Goal: Find specific fact: Find specific fact

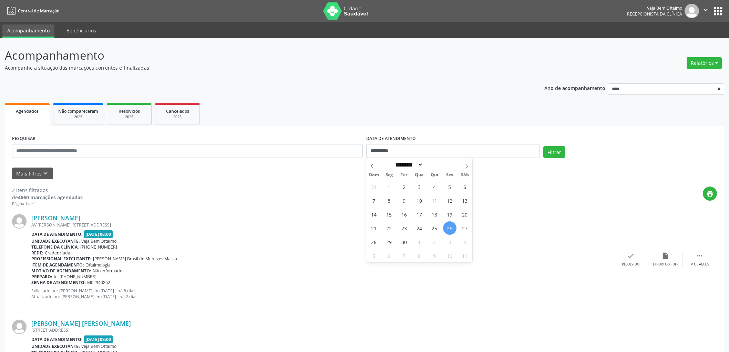
select select "*"
drag, startPoint x: 0, startPoint y: 0, endPoint x: 387, endPoint y: 166, distance: 421.6
click at [387, 235] on span "29" at bounding box center [389, 241] width 13 height 13
type input "**********"
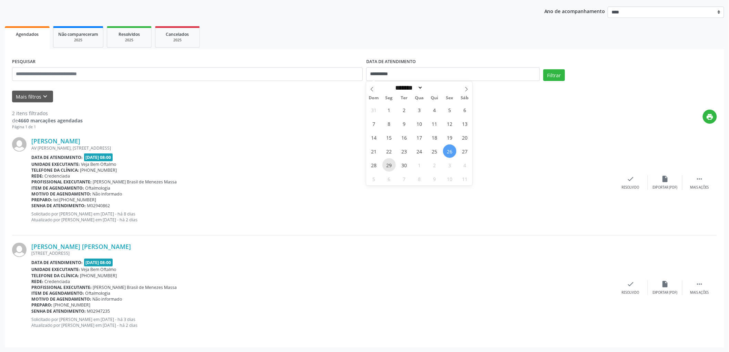
scroll to position [77, 0]
click at [388, 166] on span "29" at bounding box center [389, 164] width 13 height 13
click at [552, 72] on button "Filtrar" at bounding box center [555, 75] width 22 height 12
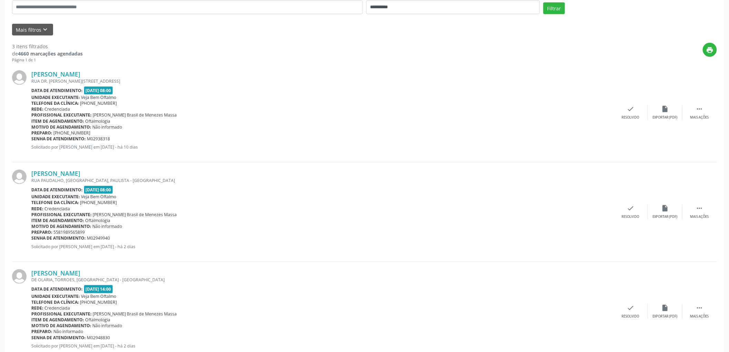
scroll to position [153, 0]
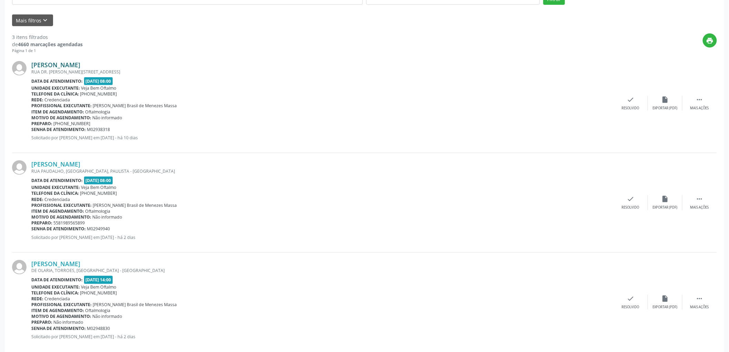
click at [80, 64] on link "[PERSON_NAME]" at bounding box center [55, 65] width 49 height 8
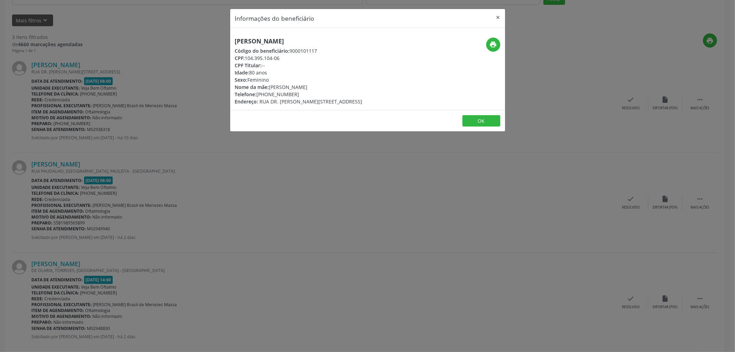
drag, startPoint x: 341, startPoint y: 39, endPoint x: 216, endPoint y: 39, distance: 125.1
click at [216, 39] on div "Informações do beneficiário × [PERSON_NAME] Código do beneficiário: 9000101117 …" at bounding box center [367, 176] width 735 height 352
copy h5 "[PERSON_NAME]"
click at [479, 121] on button "OK" at bounding box center [482, 121] width 38 height 12
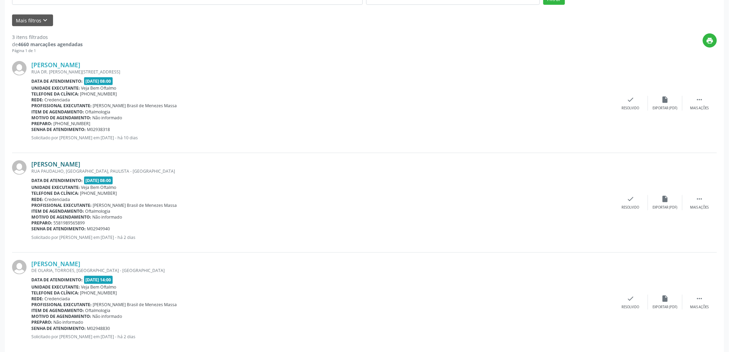
click at [67, 164] on link "[PERSON_NAME]" at bounding box center [55, 164] width 49 height 8
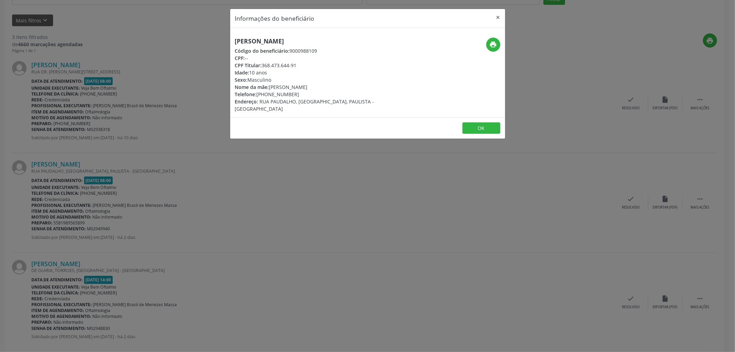
drag, startPoint x: 323, startPoint y: 38, endPoint x: 229, endPoint y: 38, distance: 94.4
click at [229, 38] on div "Informações do beneficiário × [PERSON_NAME] Código do beneficiário: 9000988109 …" at bounding box center [367, 176] width 735 height 352
copy h5 "[PERSON_NAME]"
click at [483, 122] on button "OK" at bounding box center [482, 128] width 38 height 12
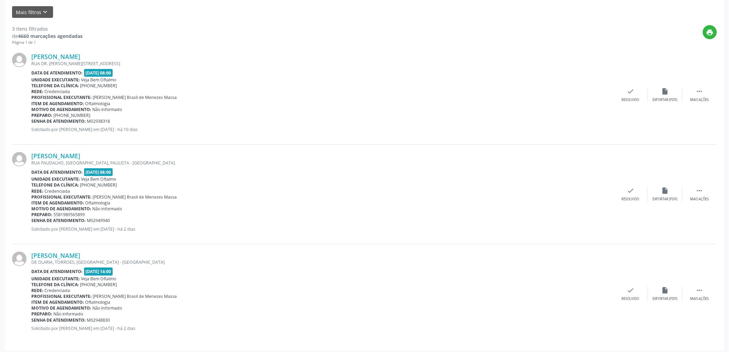
scroll to position [164, 0]
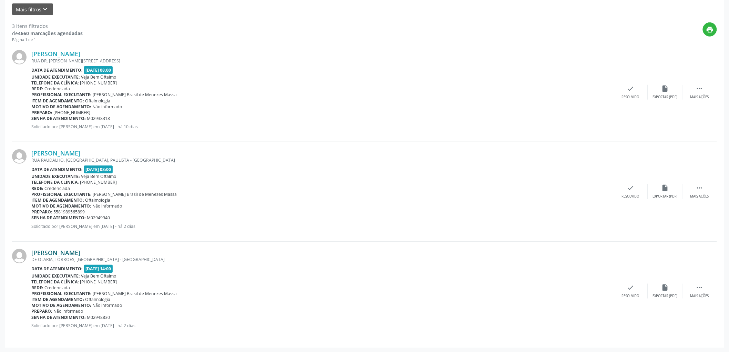
click at [79, 252] on link "[PERSON_NAME]" at bounding box center [55, 253] width 49 height 8
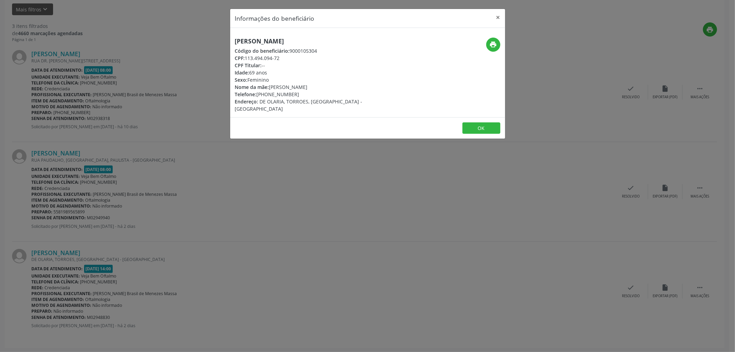
drag, startPoint x: 336, startPoint y: 39, endPoint x: 191, endPoint y: 39, distance: 144.8
click at [191, 39] on div "Informações do beneficiário × [PERSON_NAME] Código do beneficiário: 9000105304 …" at bounding box center [367, 176] width 735 height 352
copy h5 "[PERSON_NAME]"
click at [490, 124] on button "OK" at bounding box center [482, 128] width 38 height 12
